Goal: Navigation & Orientation: Find specific page/section

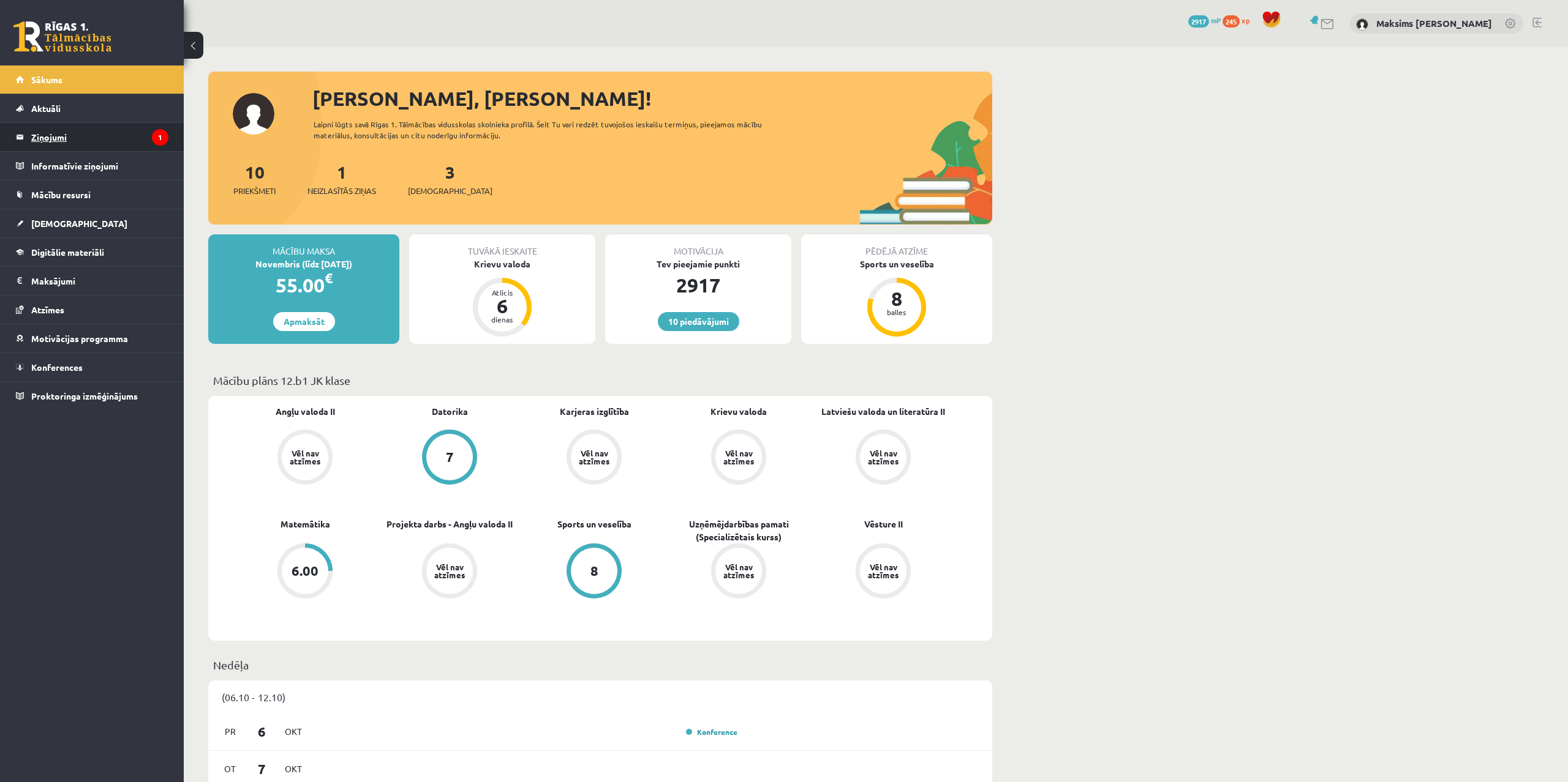
click at [54, 131] on legend "Ziņojumi 1" at bounding box center [100, 137] width 138 height 28
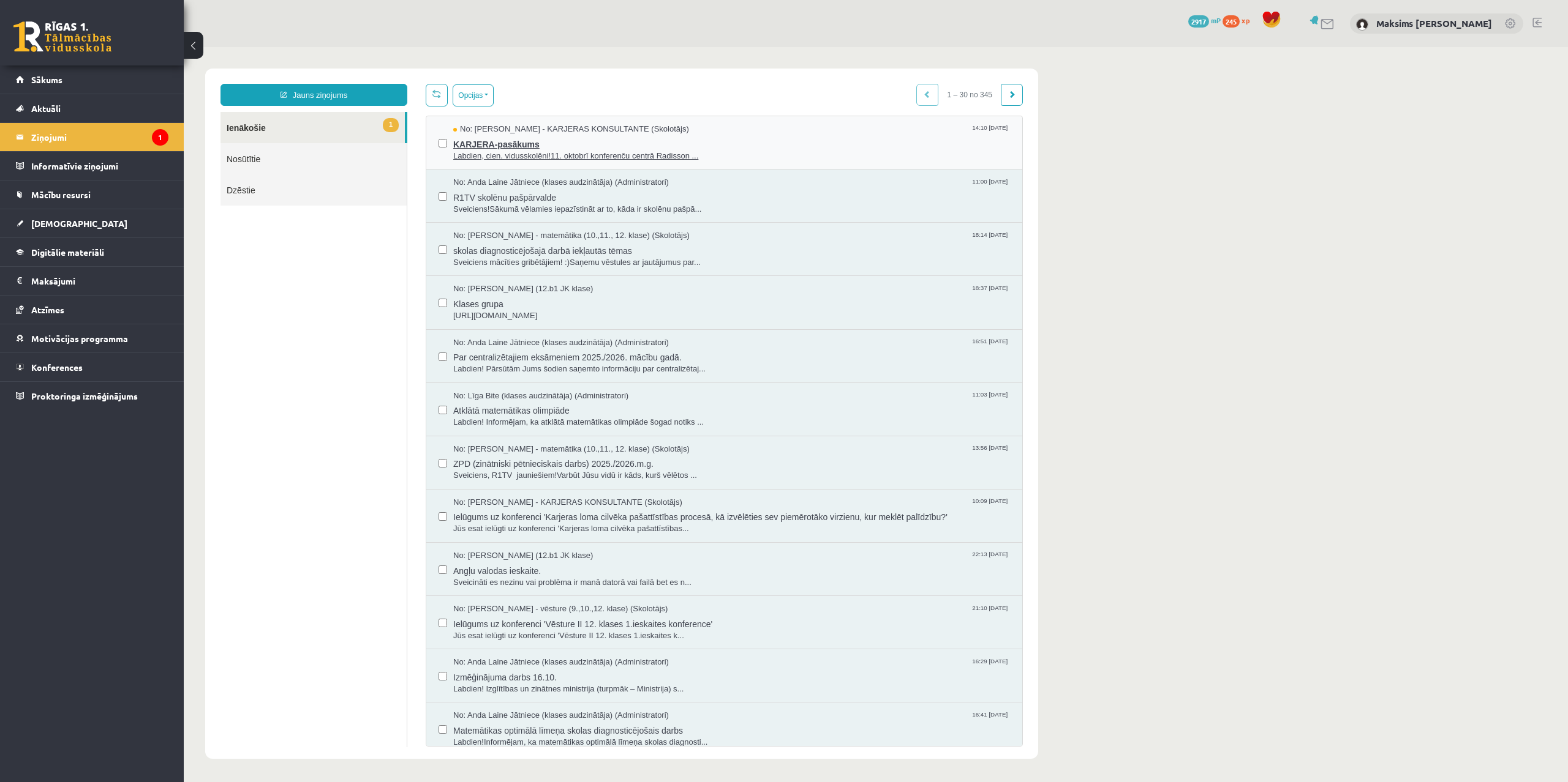
click at [532, 158] on span "Labdien, cien. vidusskolēni!11. oktobrī konferenču centrā Radisson ..." at bounding box center [732, 156] width 556 height 12
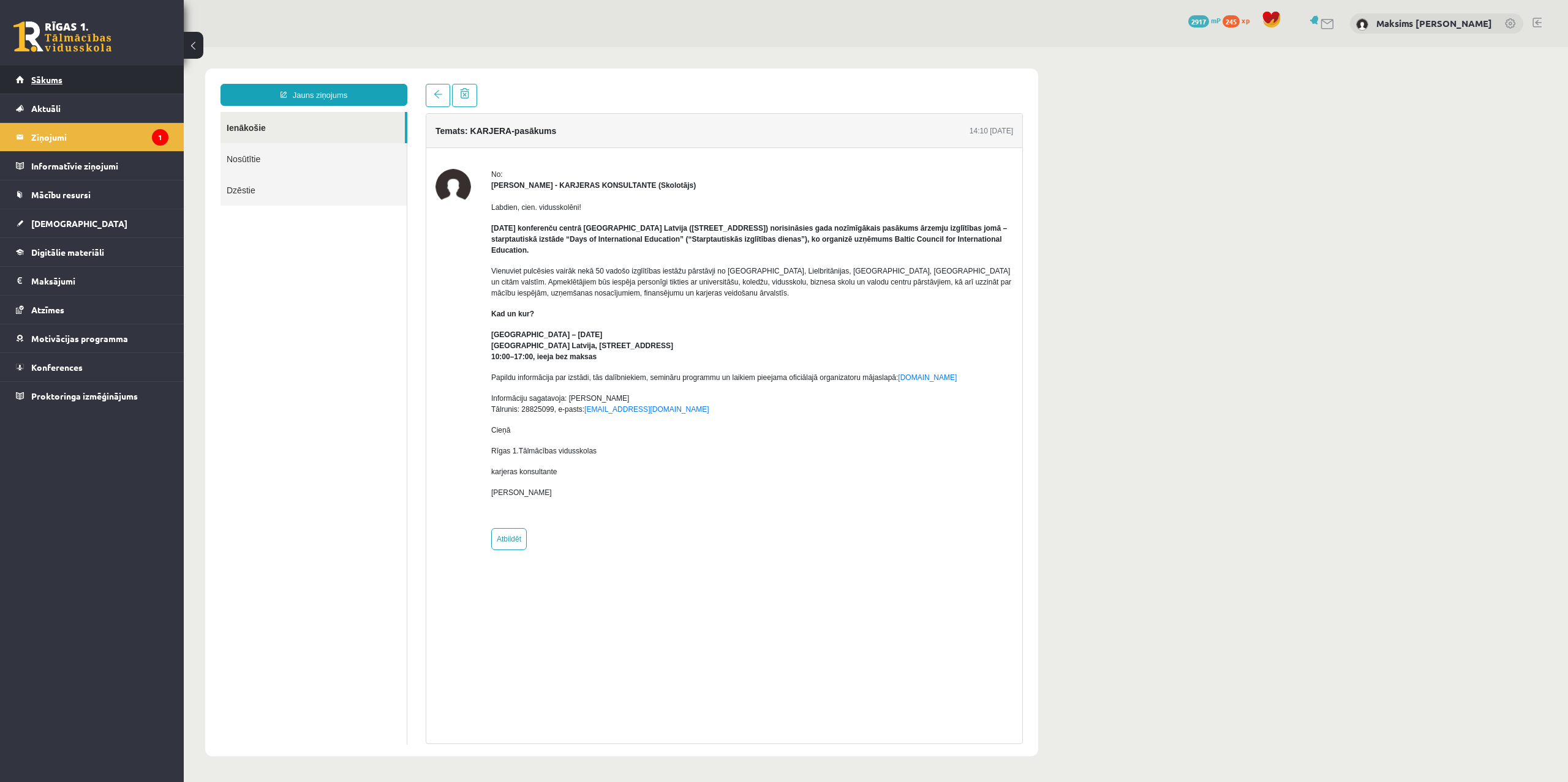
click at [48, 83] on span "Sākums" at bounding box center [47, 79] width 32 height 11
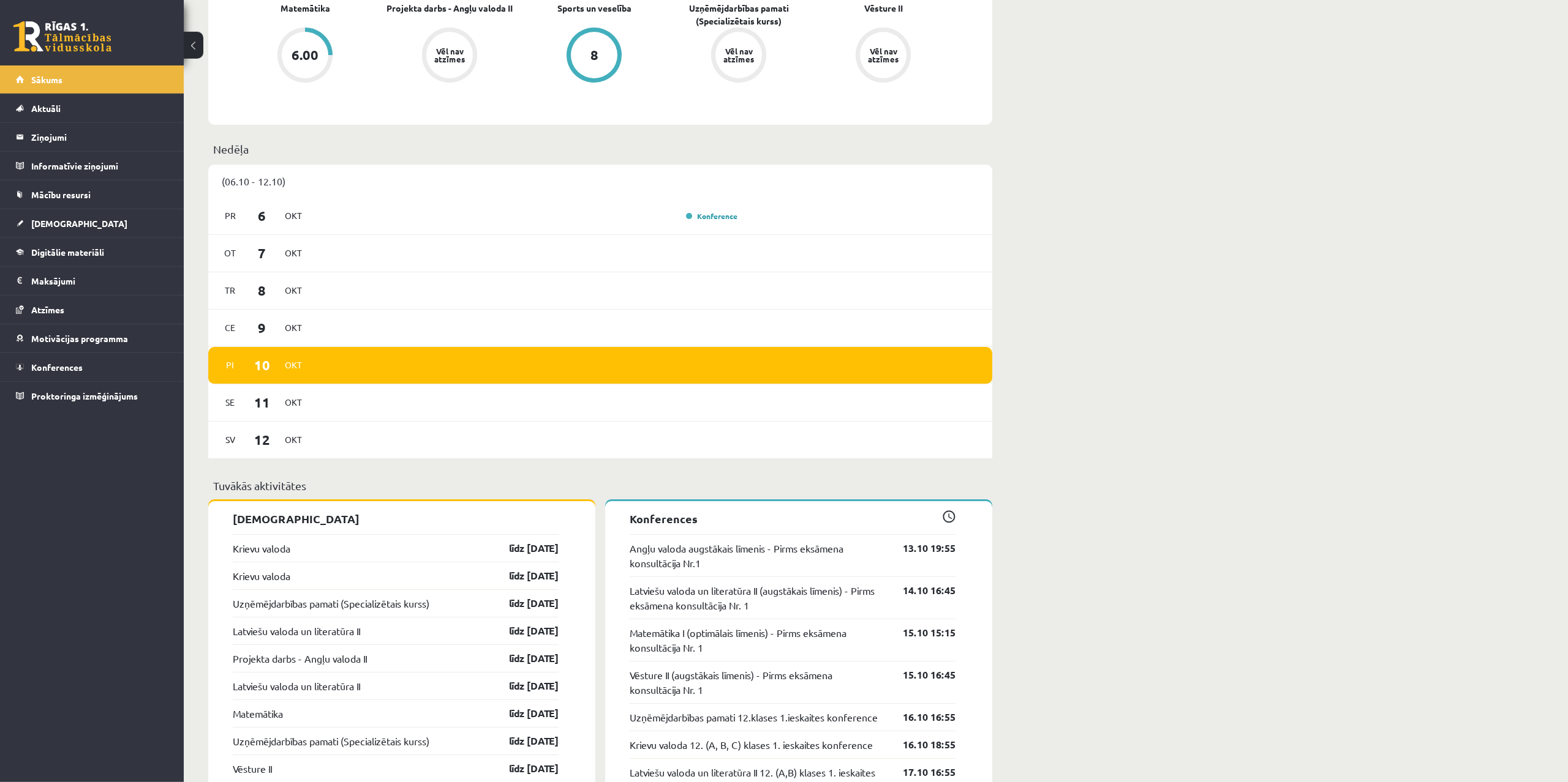
scroll to position [437, 0]
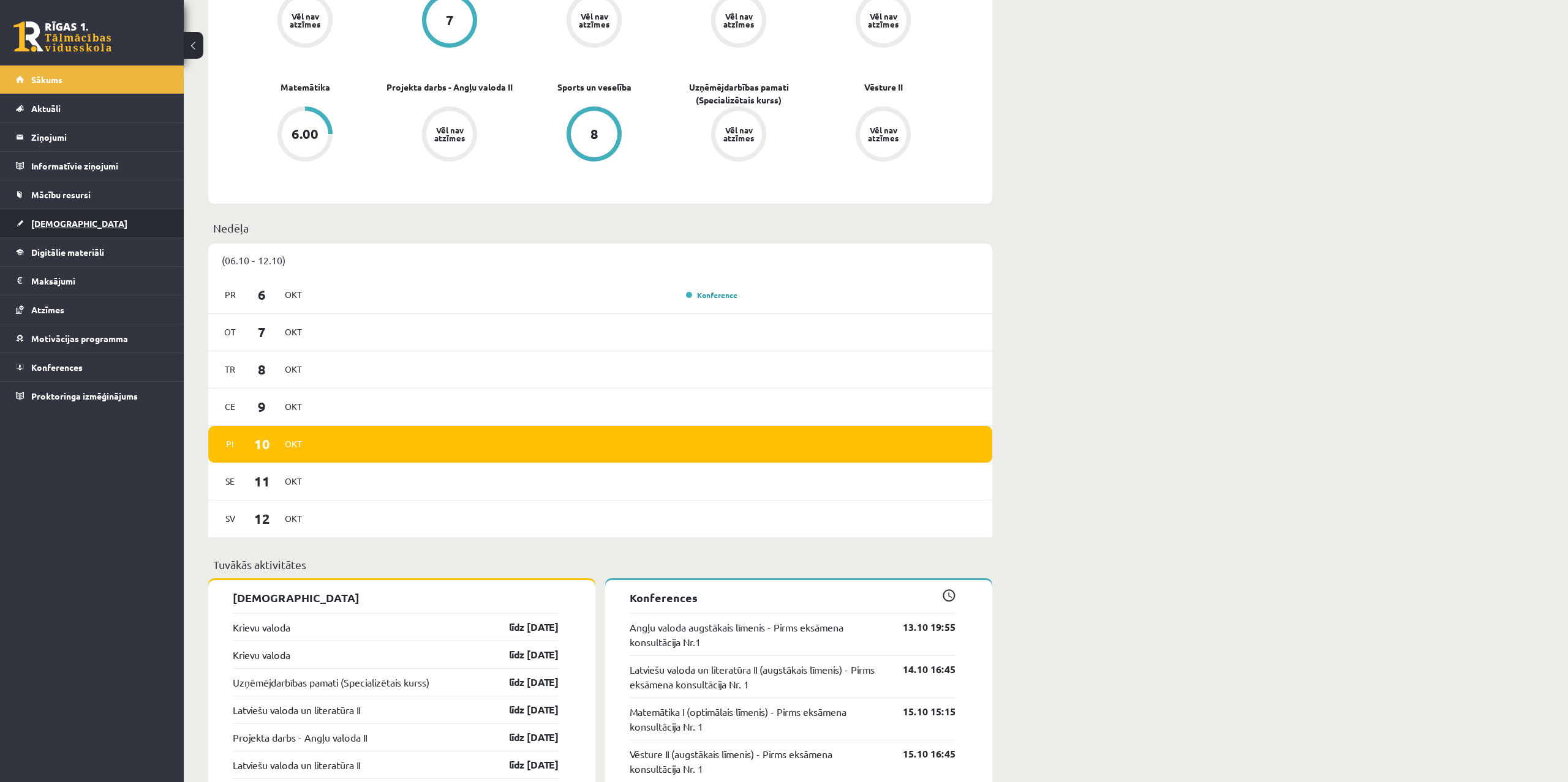
click at [59, 224] on span "[DEMOGRAPHIC_DATA]" at bounding box center [79, 224] width 96 height 11
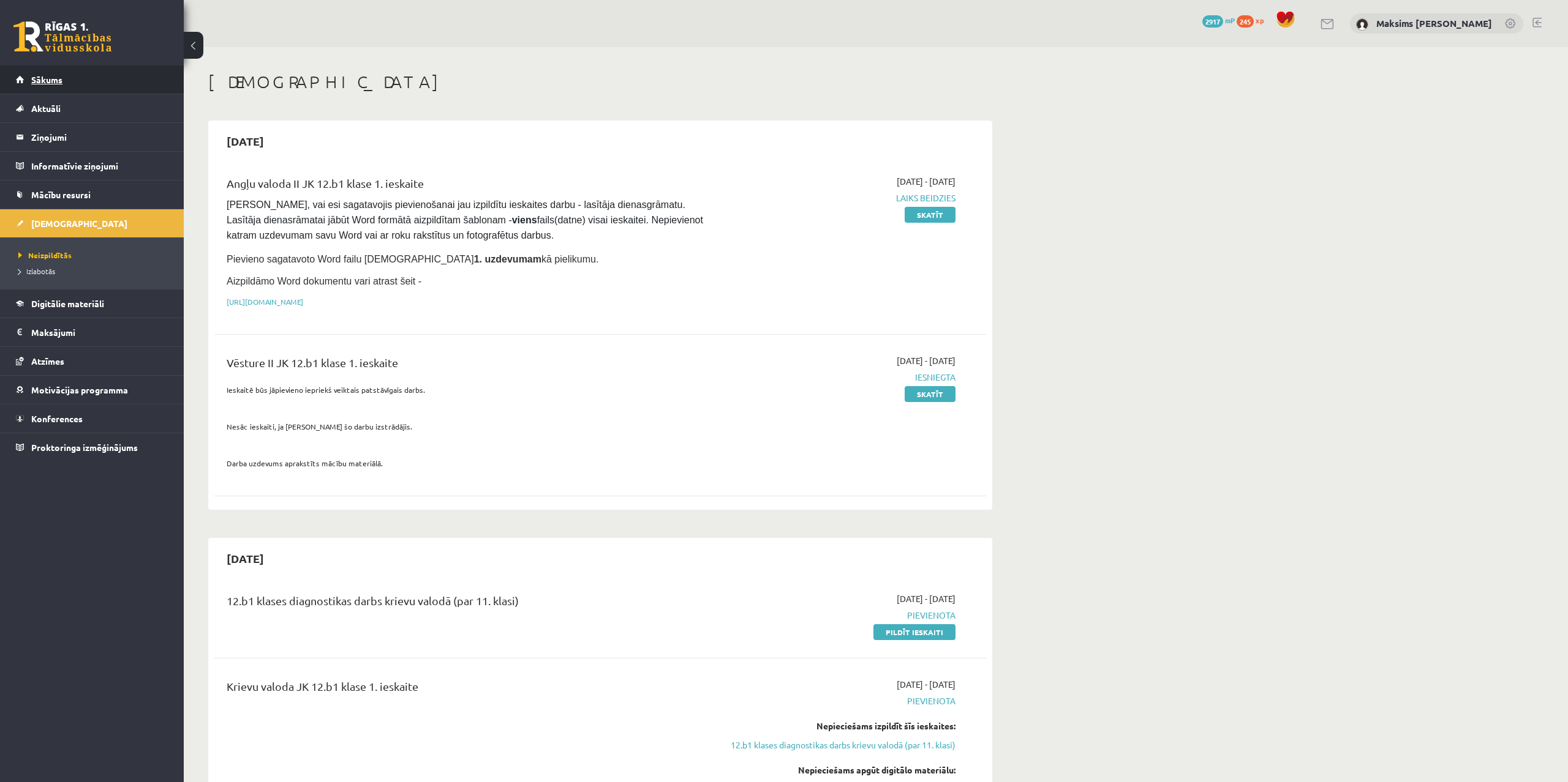
click at [38, 71] on link "Sākums" at bounding box center [92, 79] width 152 height 28
